Goal: Task Accomplishment & Management: Use online tool/utility

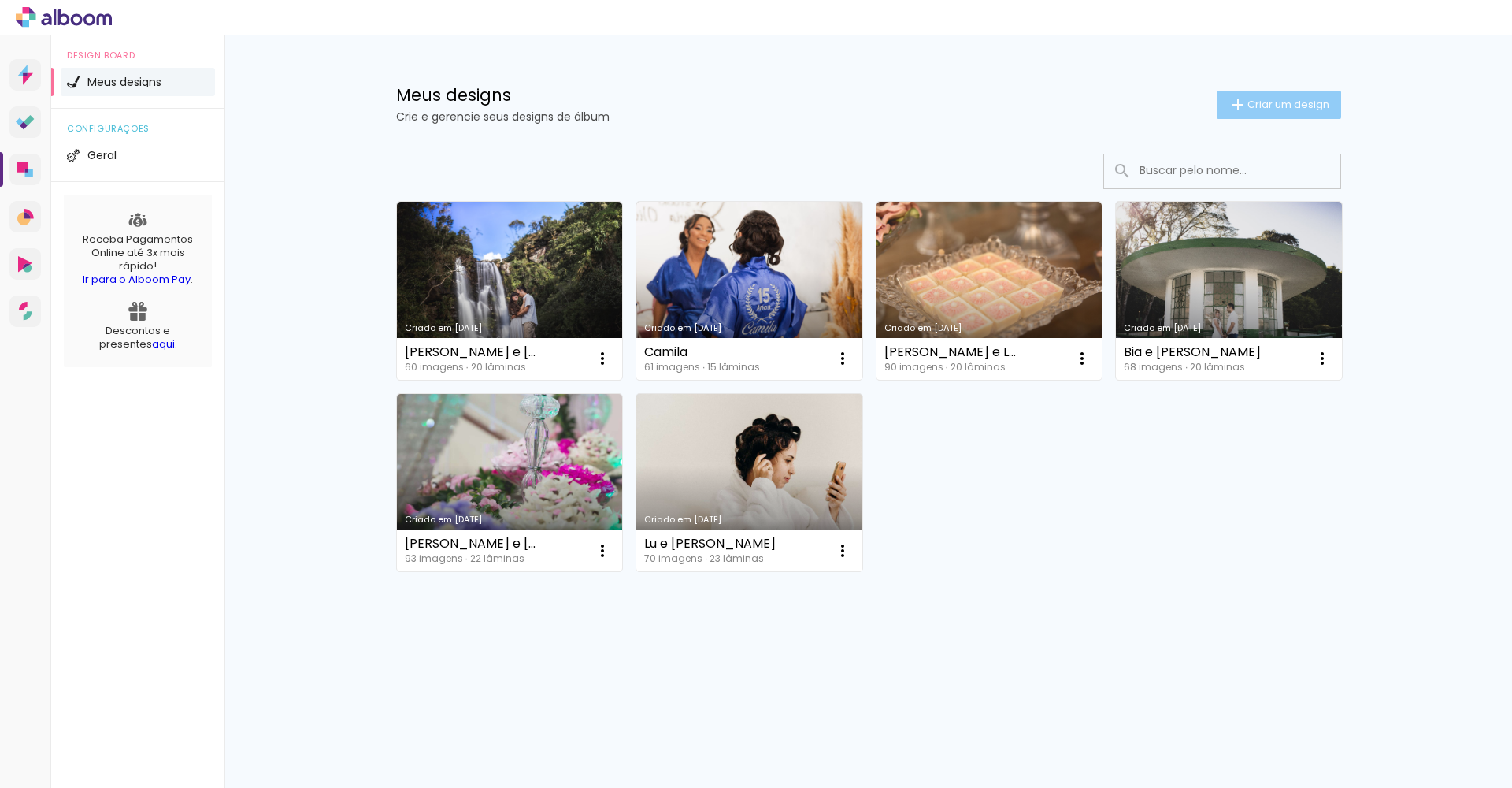
click at [1274, 106] on span "Criar um design" at bounding box center [1288, 104] width 82 height 11
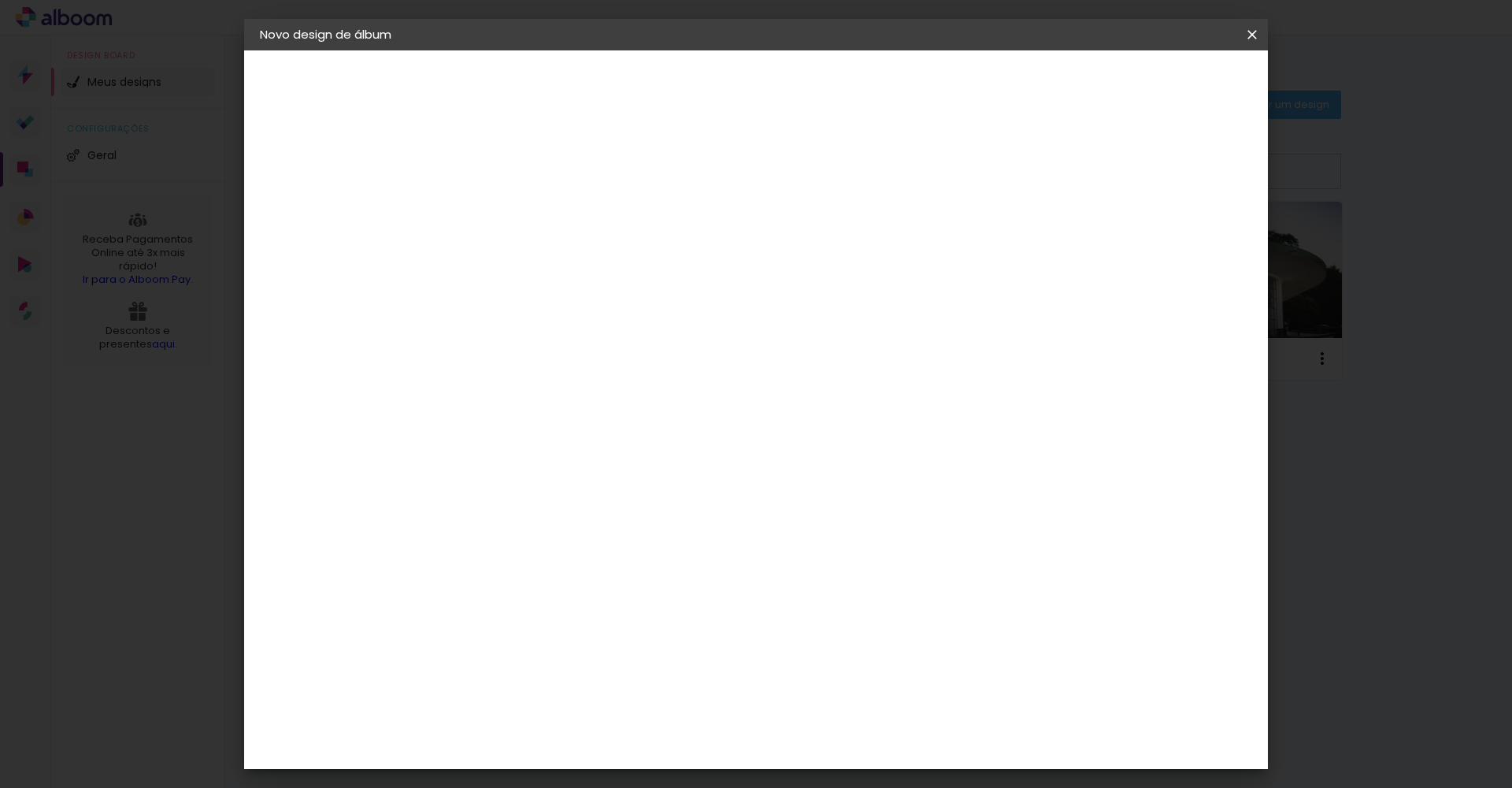
click at [518, 207] on input at bounding box center [518, 212] width 0 height 25
type input "Vitória e Fernando"
type paper-input "Vitória e Fernando"
click at [0, 0] on slot "Avançar" at bounding box center [0, 0] width 0 height 0
click at [627, 263] on div at bounding box center [557, 263] width 160 height 2
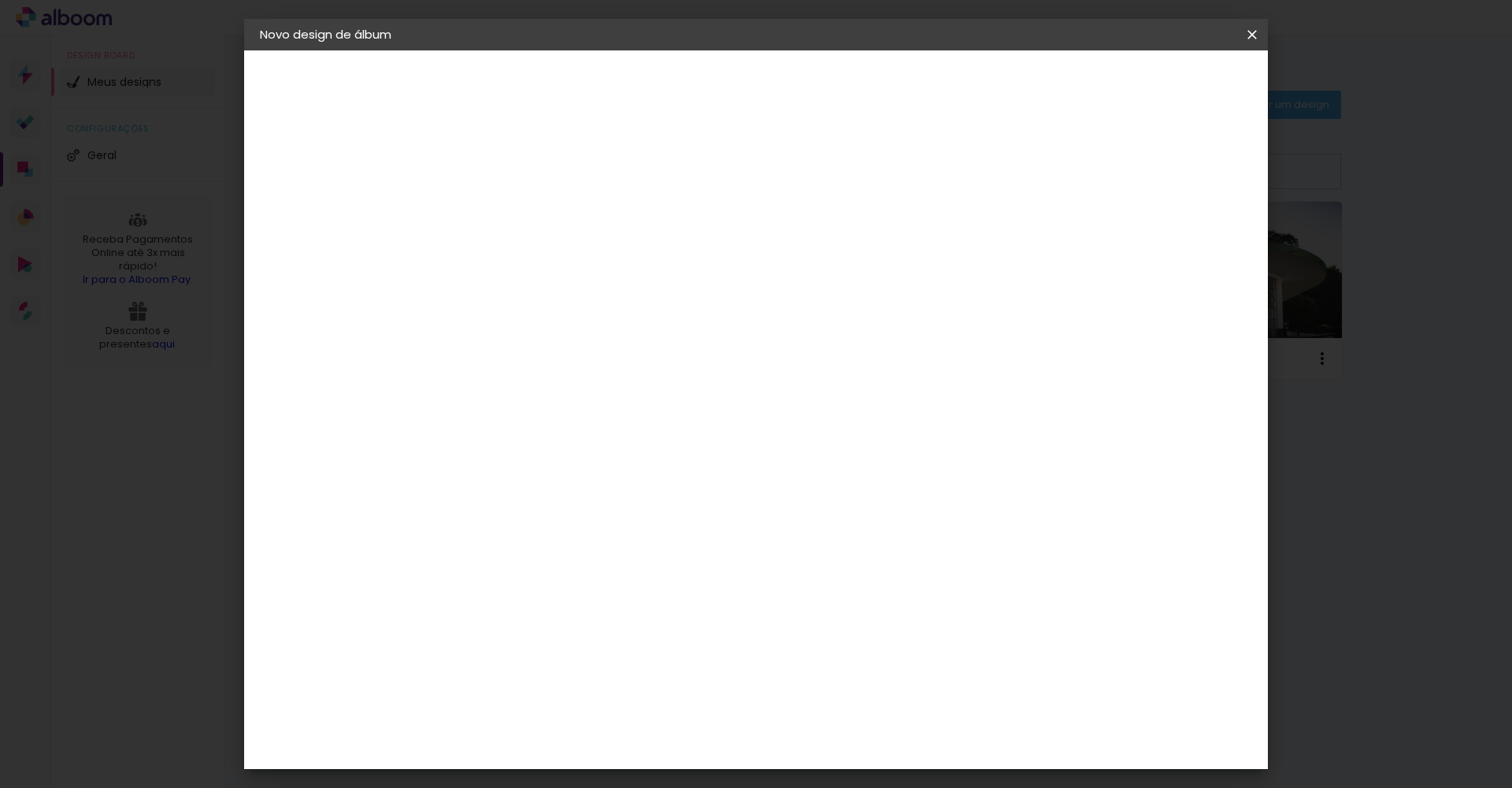
type input "lui"
type paper-input "lui"
click at [612, 359] on div "[PERSON_NAME]" at bounding box center [560, 355] width 105 height 12
click at [0, 0] on slot "Avançar" at bounding box center [0, 0] width 0 height 0
click at [579, 263] on input "text" at bounding box center [548, 275] width 61 height 25
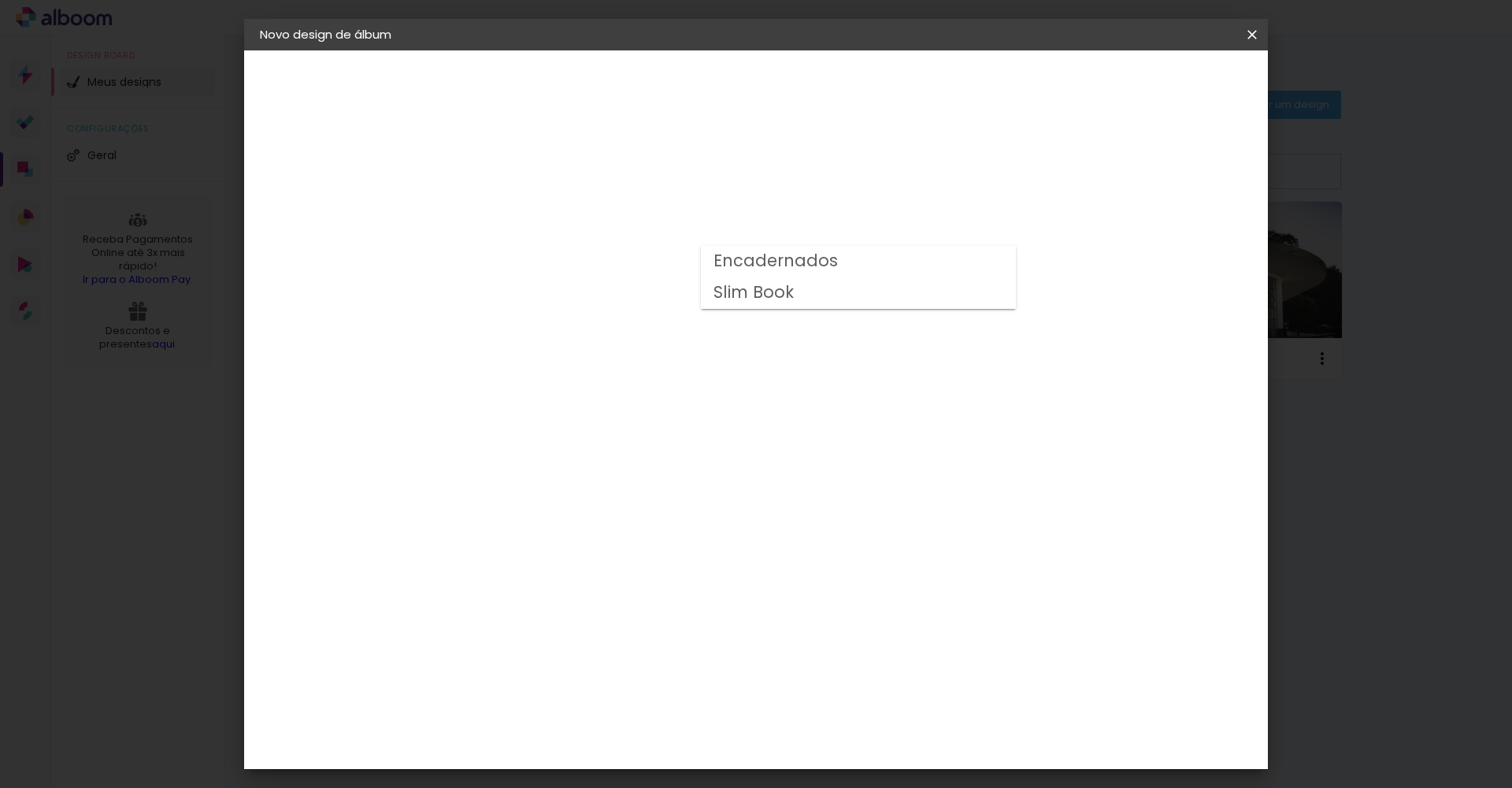
click at [853, 265] on paper-item "Encadernados" at bounding box center [859, 261] width 315 height 32
type input "Encadernados"
click at [624, 550] on span "30 x 60" at bounding box center [586, 566] width 74 height 32
click at [0, 0] on slot "Avançar" at bounding box center [0, 0] width 0 height 0
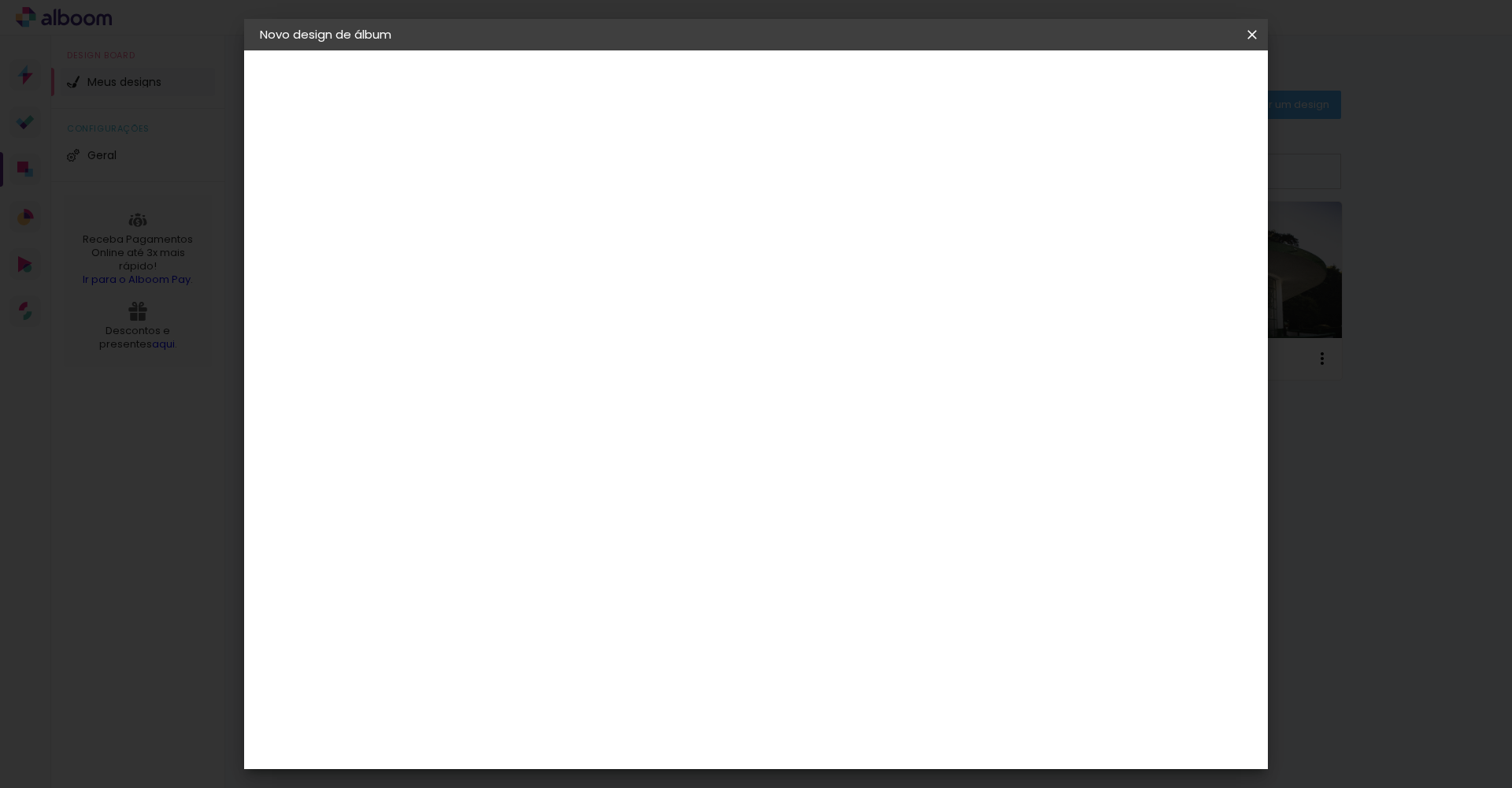
click at [1154, 86] on span "Iniciar design" at bounding box center [1118, 84] width 72 height 11
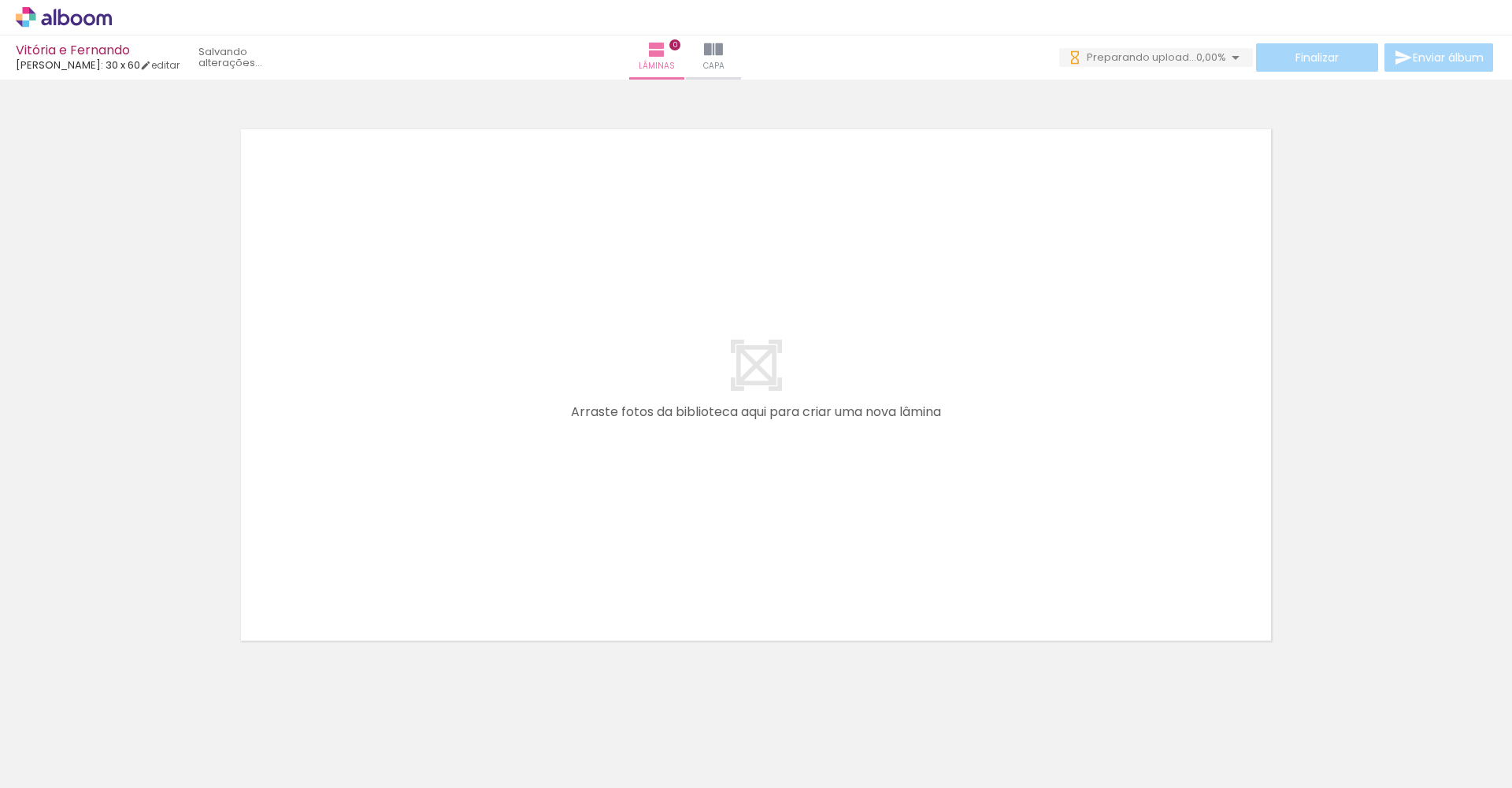
scroll to position [0, 1204]
drag, startPoint x: 2, startPoint y: 234, endPoint x: 510, endPoint y: 715, distance: 699.6
click at [129, 731] on iron-horizontal-list at bounding box center [113, 737] width 32 height 98
drag, startPoint x: 426, startPoint y: 777, endPoint x: 909, endPoint y: 787, distance: 483.1
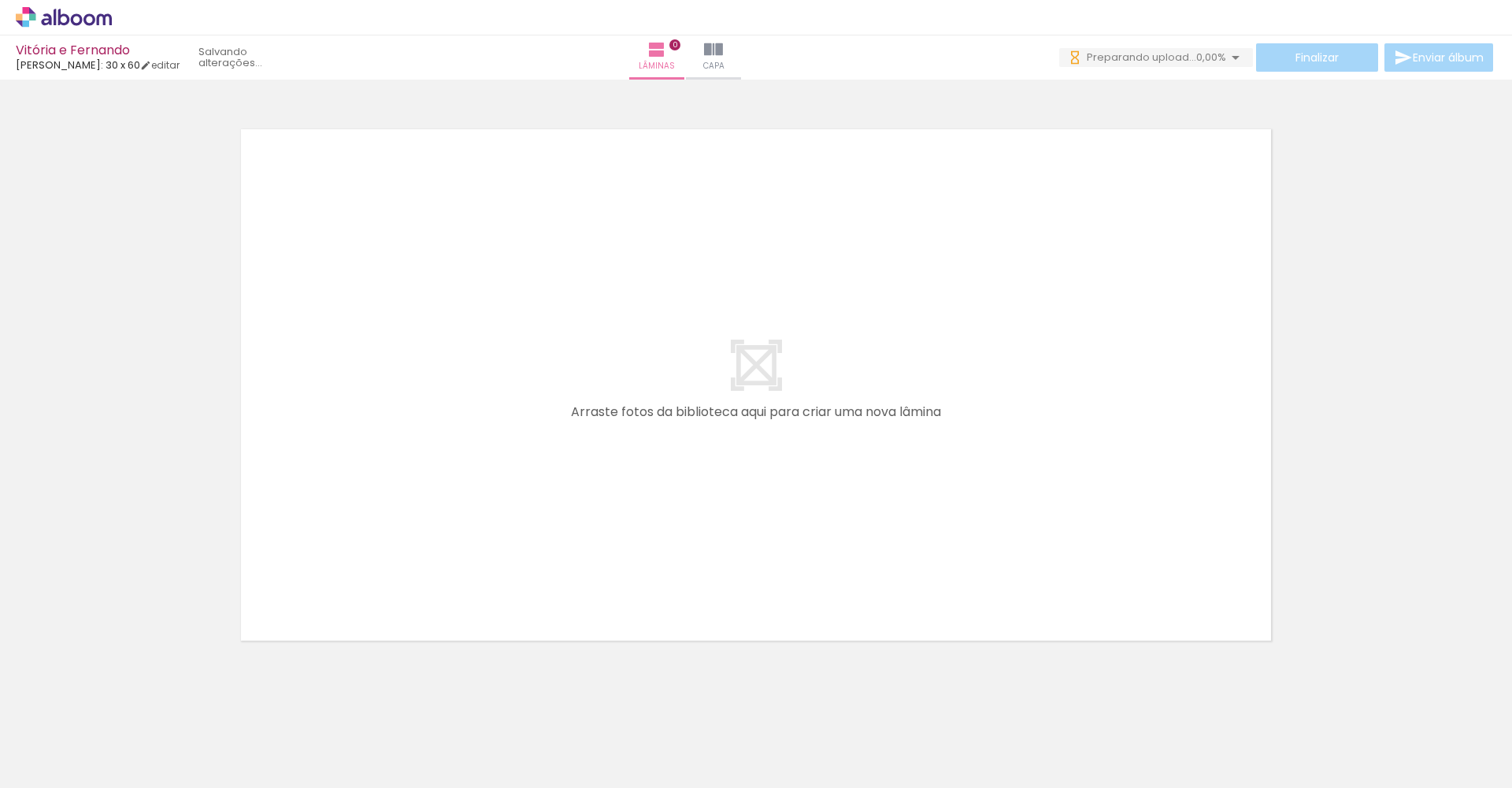
click at [129, 787] on iron-horizontal-list at bounding box center [113, 737] width 32 height 98
drag, startPoint x: 480, startPoint y: 780, endPoint x: 832, endPoint y: 775, distance: 352.0
click at [129, 775] on iron-horizontal-list at bounding box center [113, 737] width 32 height 98
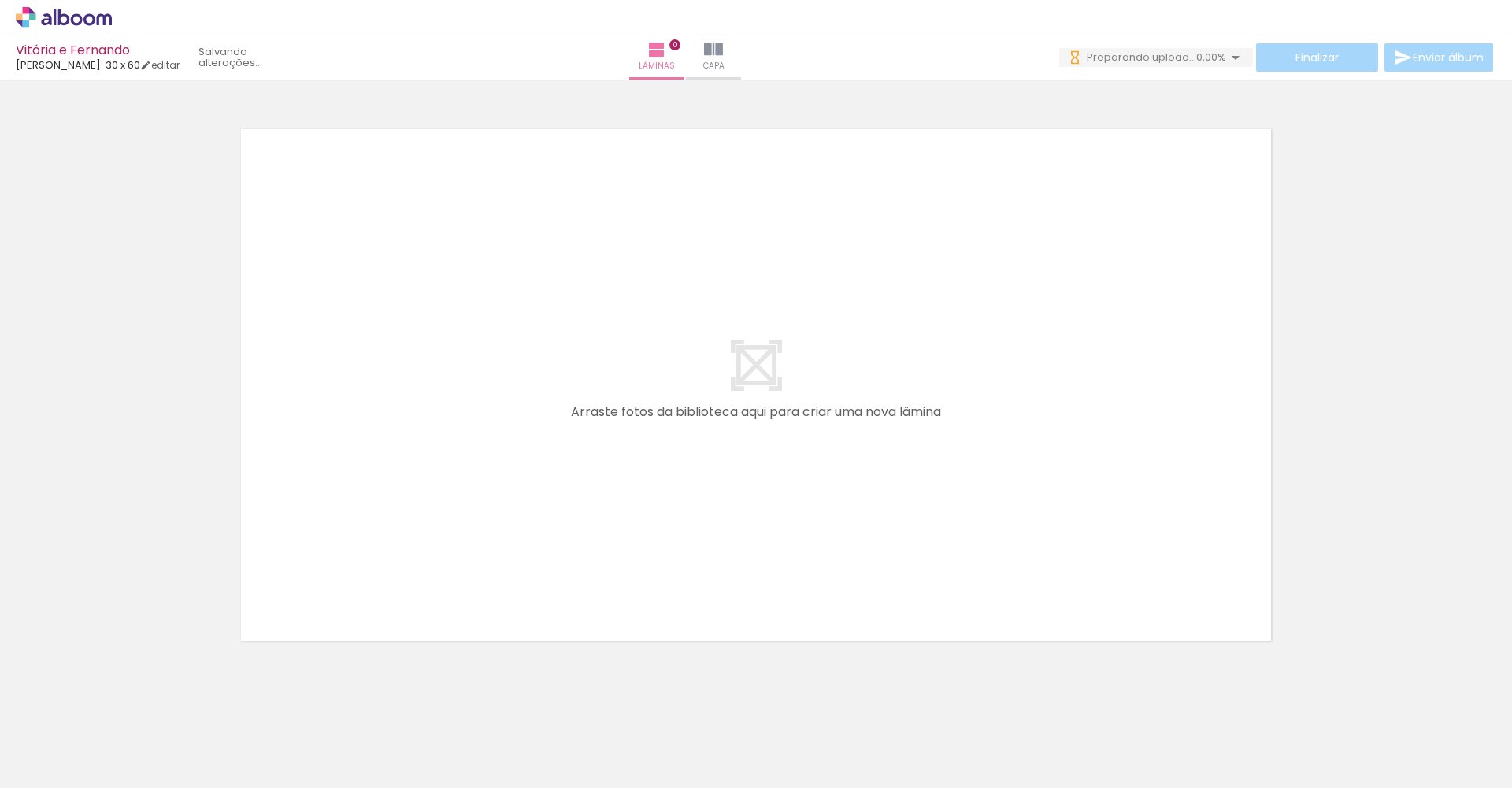
drag, startPoint x: 520, startPoint y: 783, endPoint x: -115, endPoint y: 645, distance: 649.8
click at [0, 645] on html "link( href="../../bower_components/polymer/polymer.html" rel="import" ) picture…" at bounding box center [756, 394] width 1512 height 788
click at [1326, 543] on div at bounding box center [756, 365] width 1512 height 577
drag, startPoint x: 654, startPoint y: 779, endPoint x: 1424, endPoint y: 781, distance: 770.0
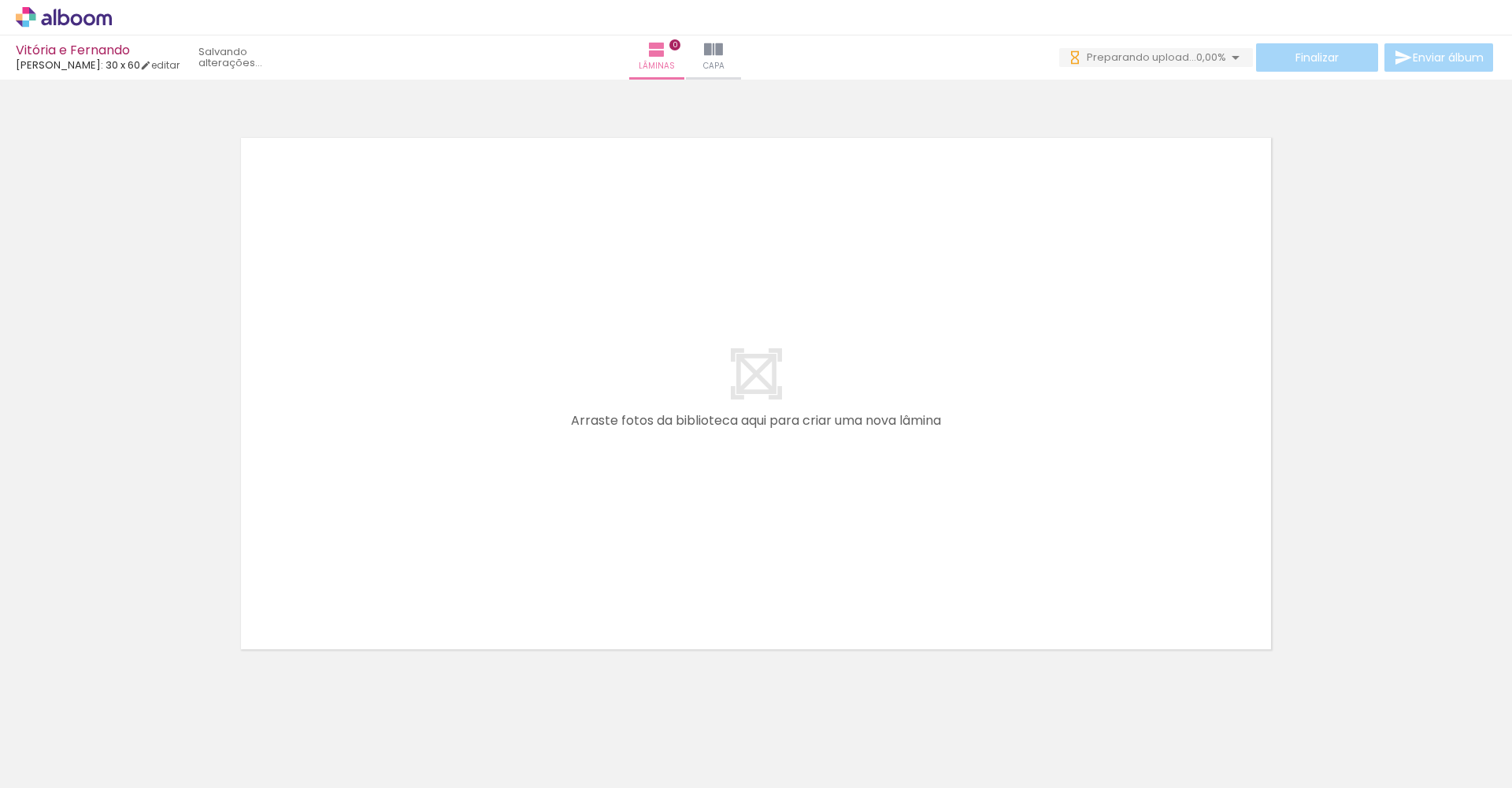
click at [129, 787] on iron-horizontal-list at bounding box center [113, 737] width 32 height 98
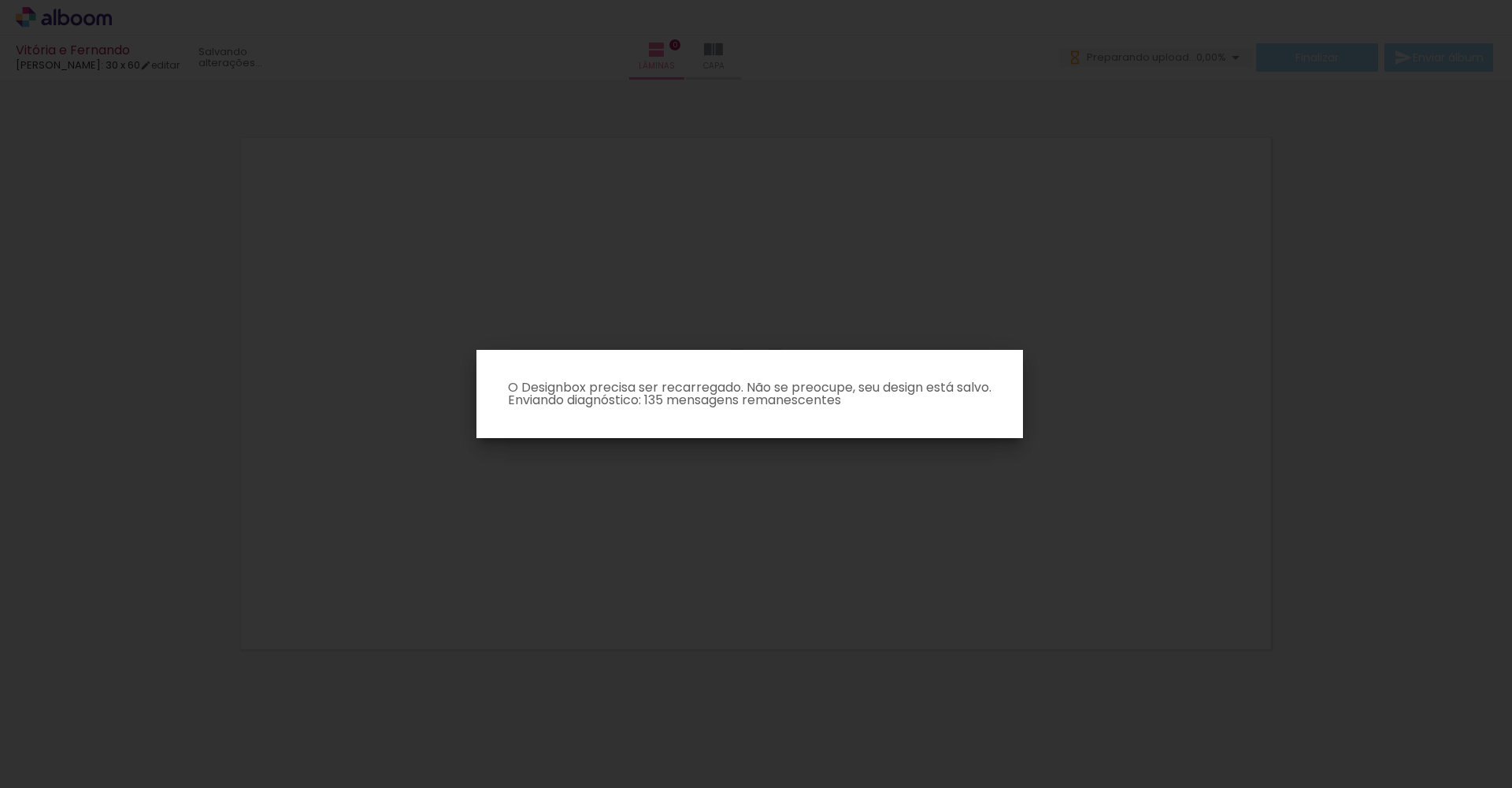
click at [770, 517] on iron-overlay-backdrop at bounding box center [756, 394] width 1512 height 788
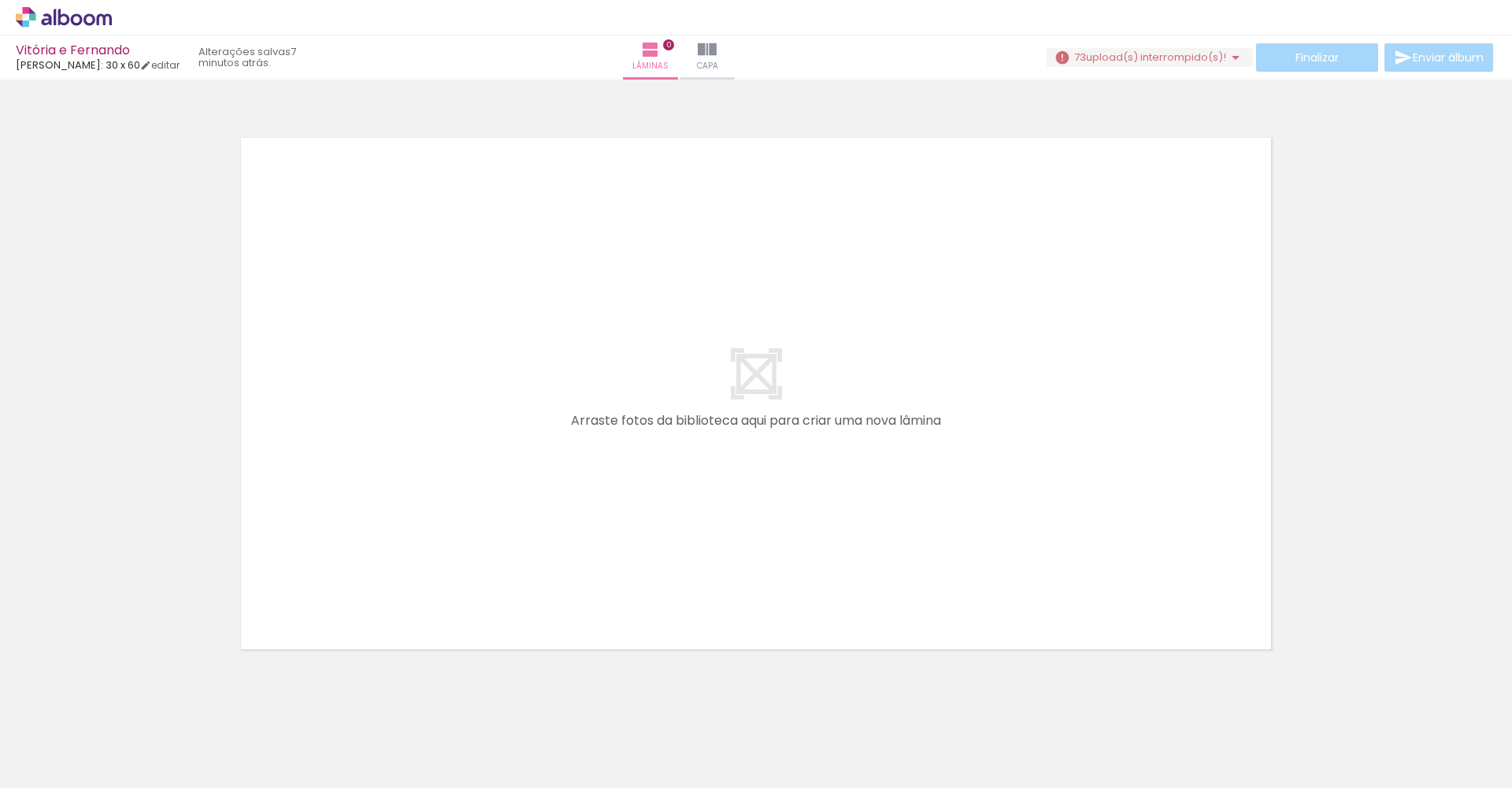
scroll to position [0, 1259]
drag, startPoint x: 352, startPoint y: 778, endPoint x: 1349, endPoint y: 787, distance: 997.0
click at [129, 787] on iron-horizontal-list at bounding box center [113, 737] width 32 height 98
